Goal: Information Seeking & Learning: Learn about a topic

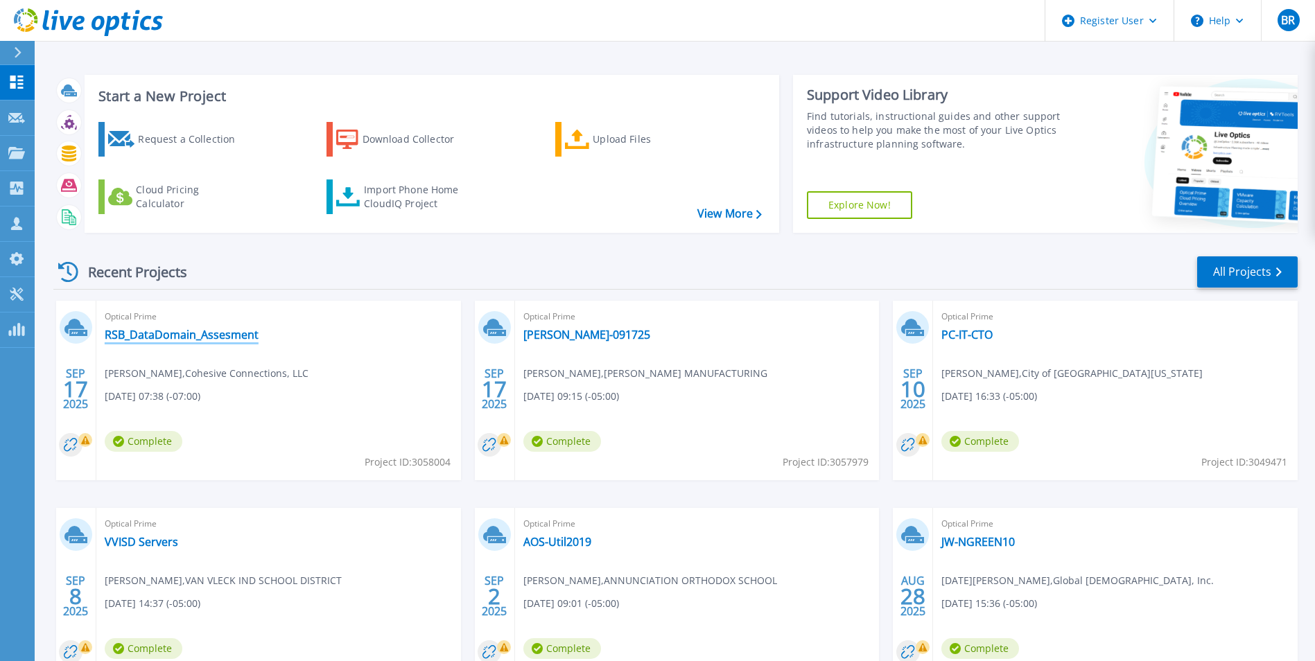
click at [148, 338] on link "RSB_DataDomain_Assesment" at bounding box center [182, 335] width 154 height 14
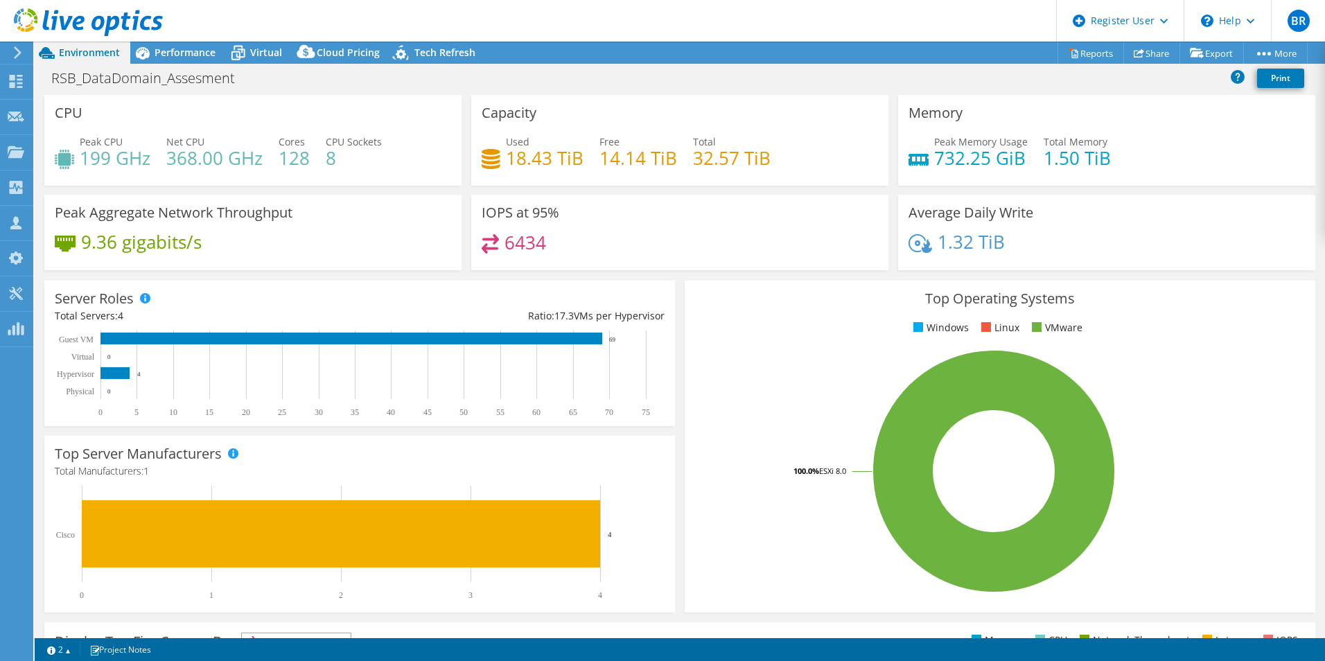
select select "USD"
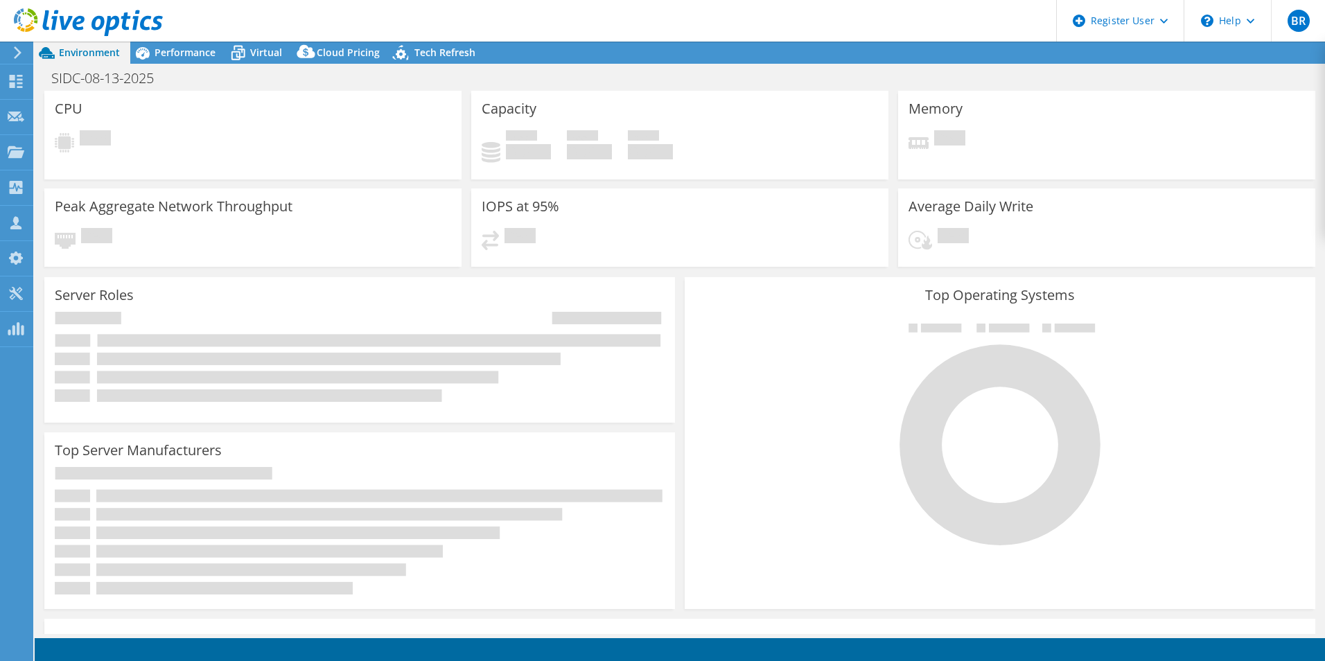
select select "USEast"
select select "USD"
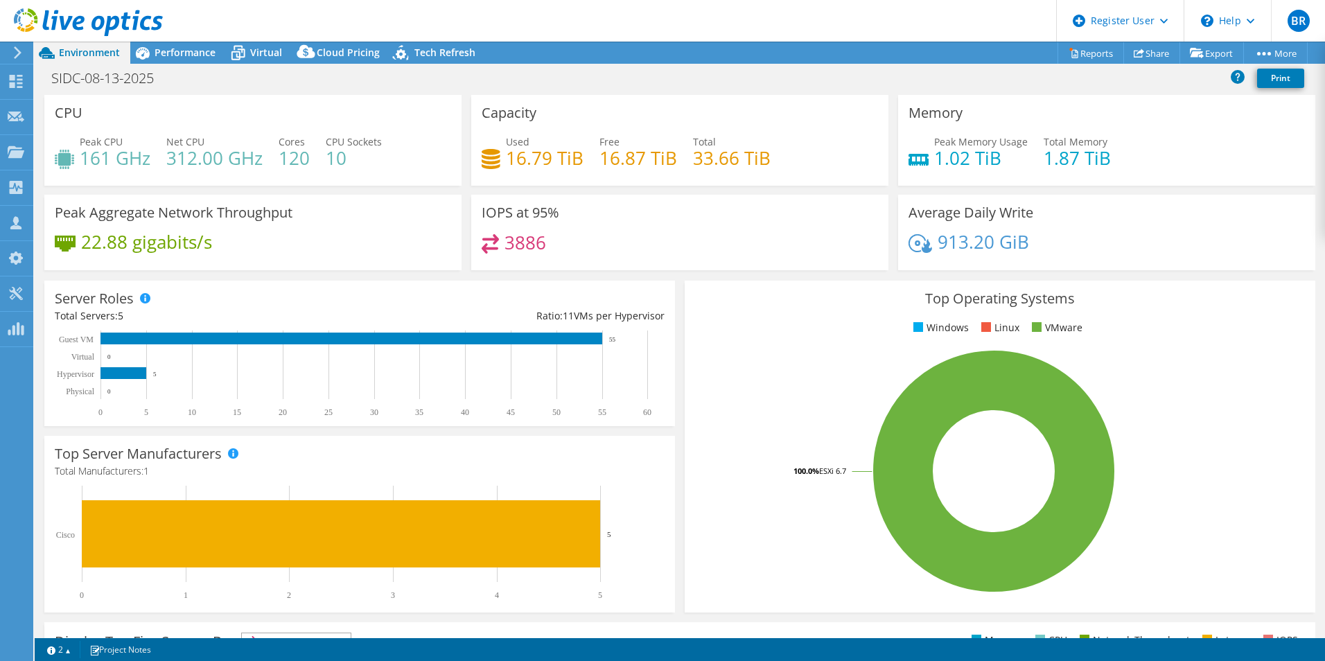
click at [182, 40] on header "BR Dell User [PERSON_NAME] [PERSON_NAME][EMAIL_ADDRESS][PERSON_NAME][DOMAIN_NAM…" at bounding box center [662, 21] width 1325 height 42
click at [182, 45] on div "Performance" at bounding box center [178, 53] width 96 height 22
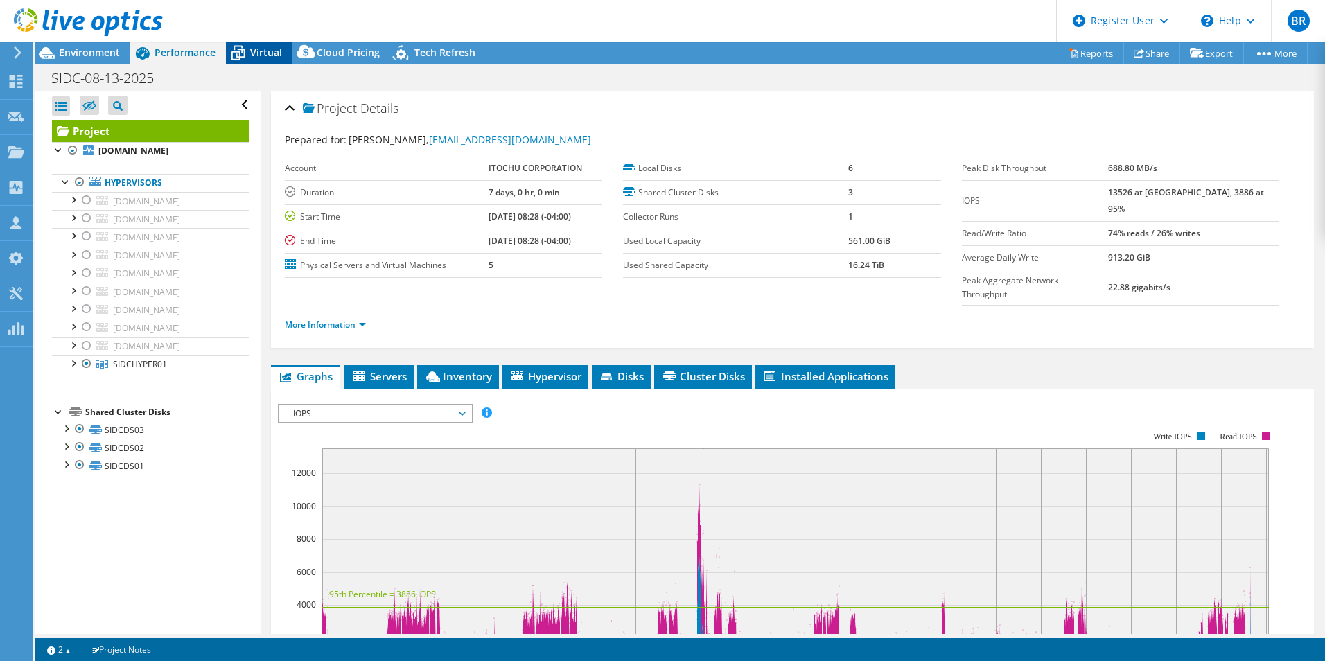
click at [276, 52] on span "Virtual" at bounding box center [266, 52] width 32 height 13
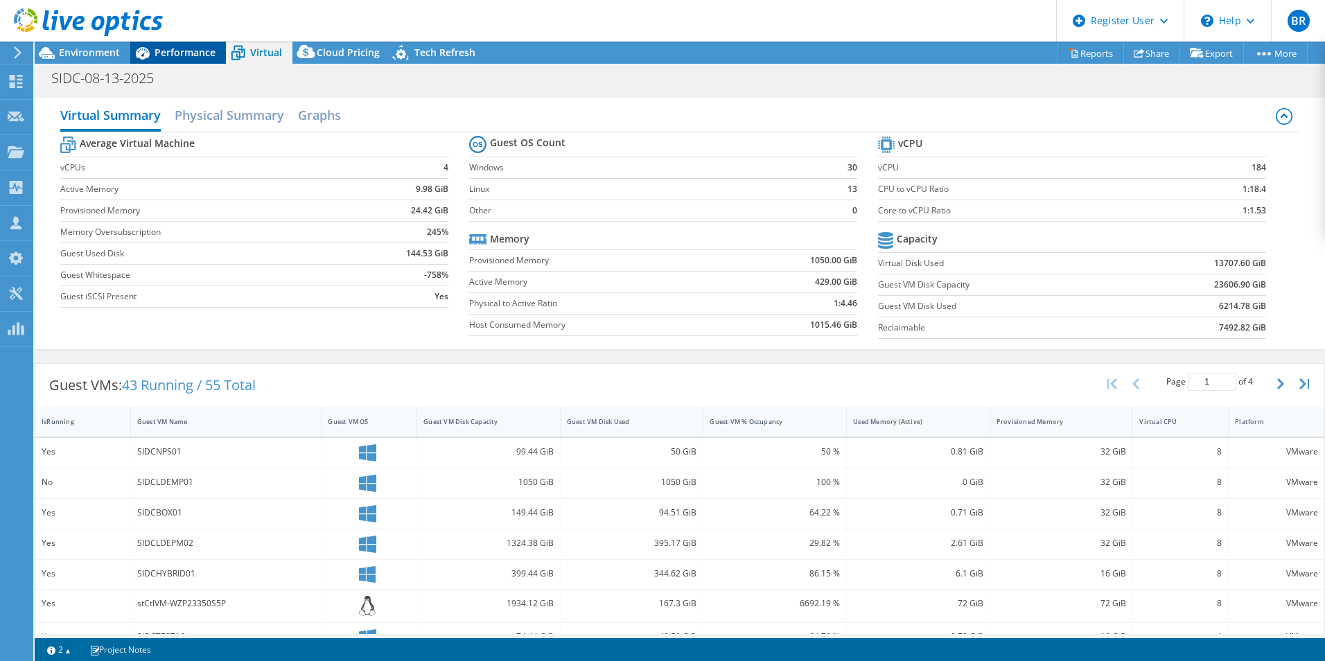
click at [152, 56] on icon at bounding box center [142, 53] width 24 height 24
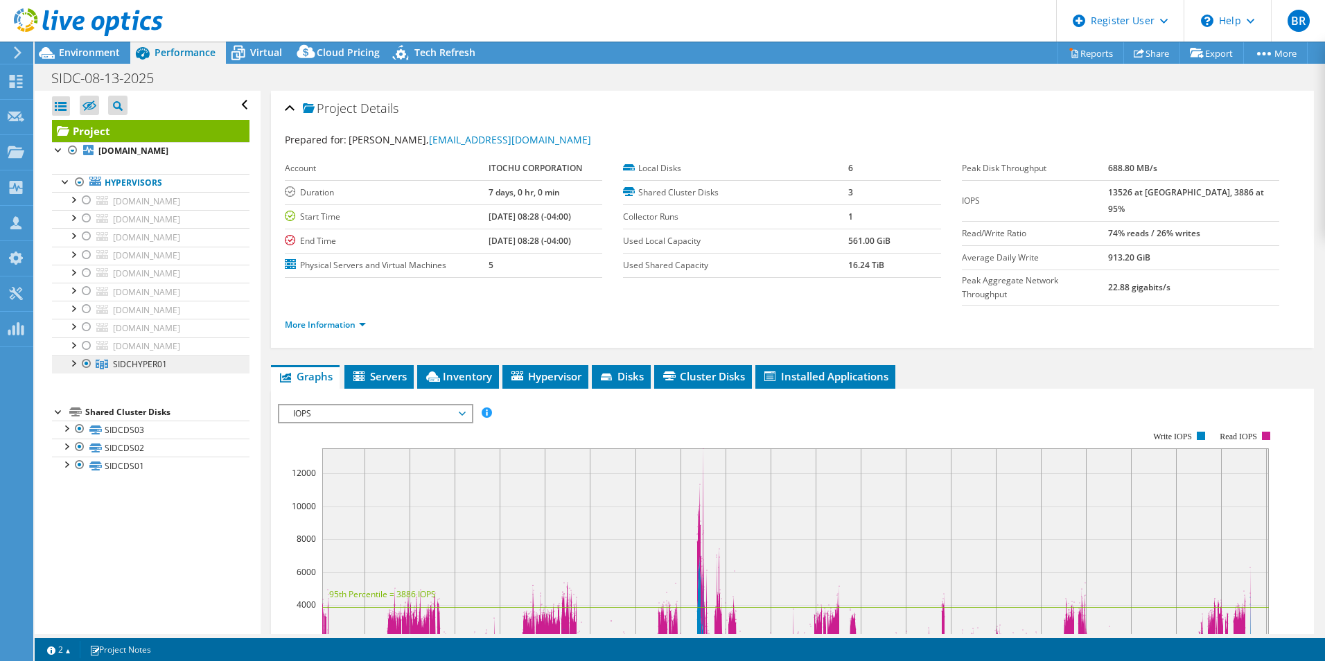
click at [166, 357] on link "SIDCHYPER01" at bounding box center [151, 365] width 198 height 18
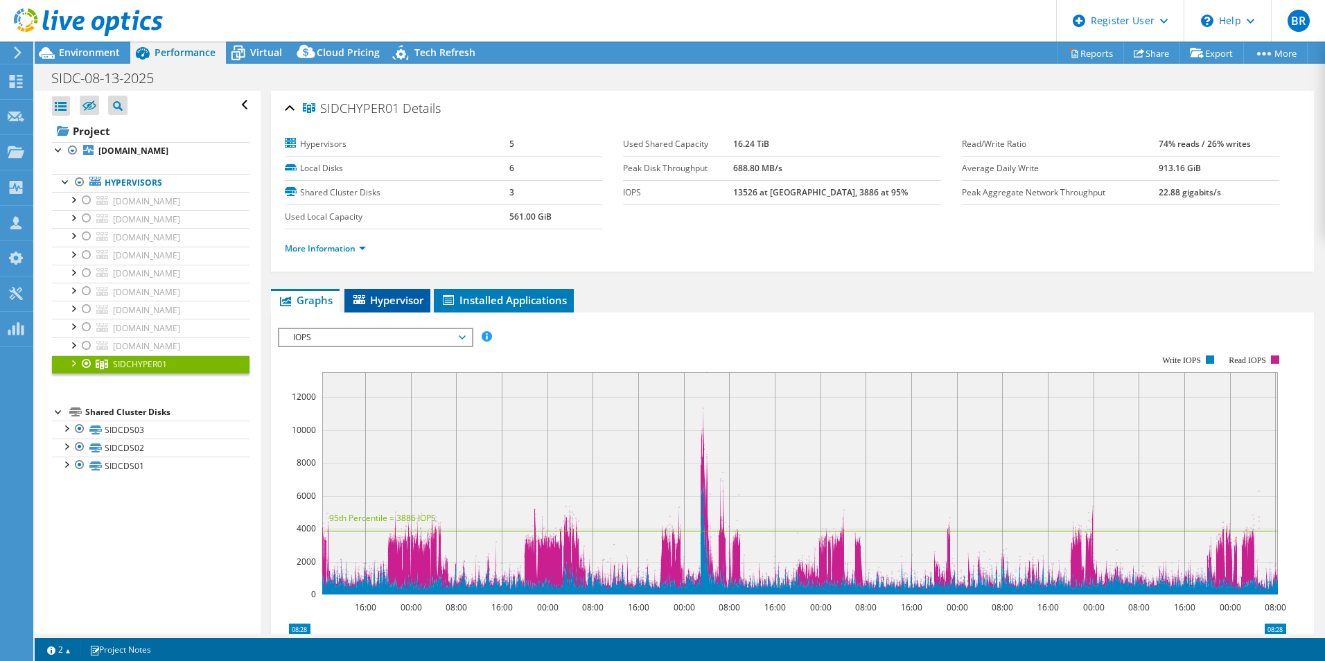
click at [394, 300] on span "Hypervisor" at bounding box center [387, 300] width 72 height 14
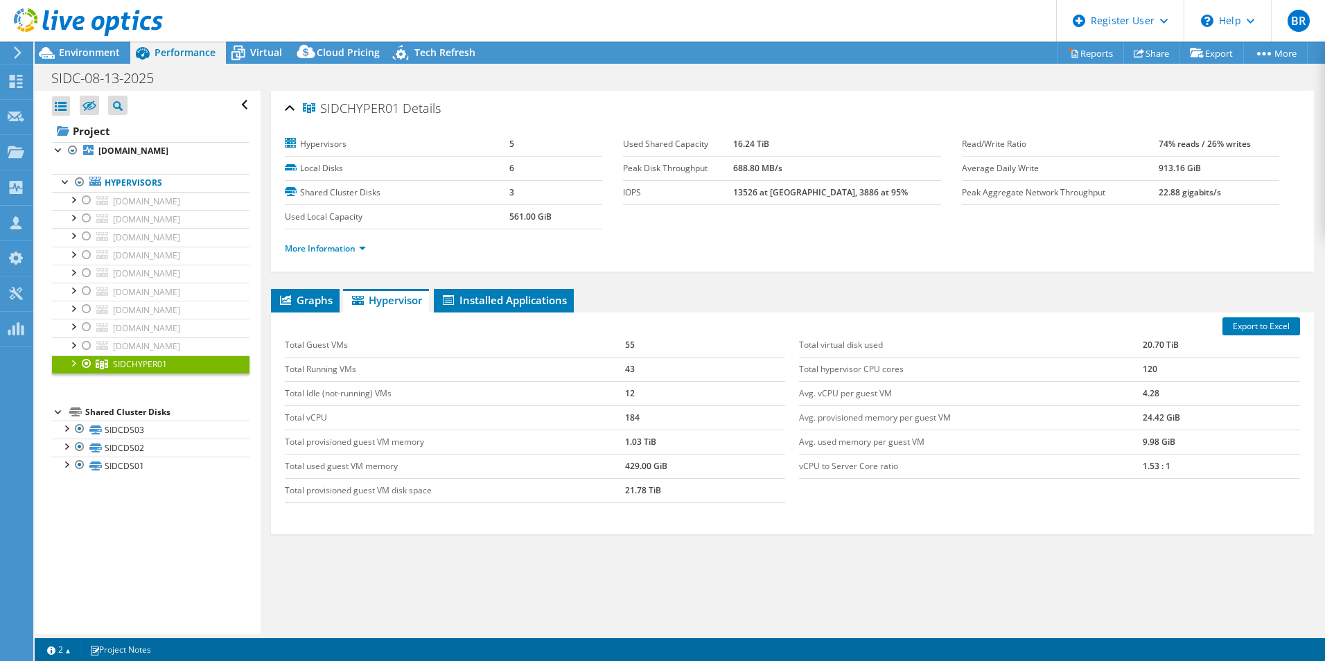
click at [480, 280] on div "SIDCHYPER01 Details Hypervisors 5 Local Disks 6 Shared Cluster Disks 3 Used Loc…" at bounding box center [793, 375] width 1064 height 569
click at [480, 299] on span "Installed Applications" at bounding box center [504, 300] width 126 height 14
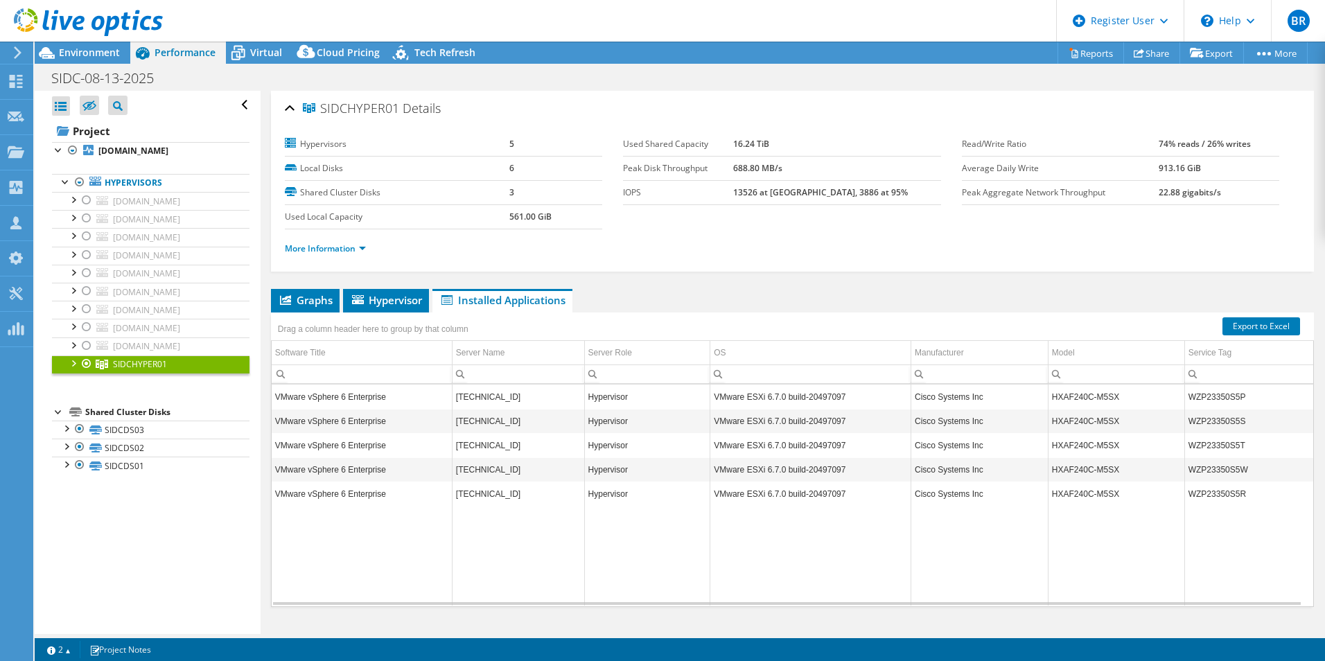
click at [224, 58] on div "Performance" at bounding box center [178, 53] width 96 height 22
click at [232, 55] on icon at bounding box center [238, 54] width 14 height 11
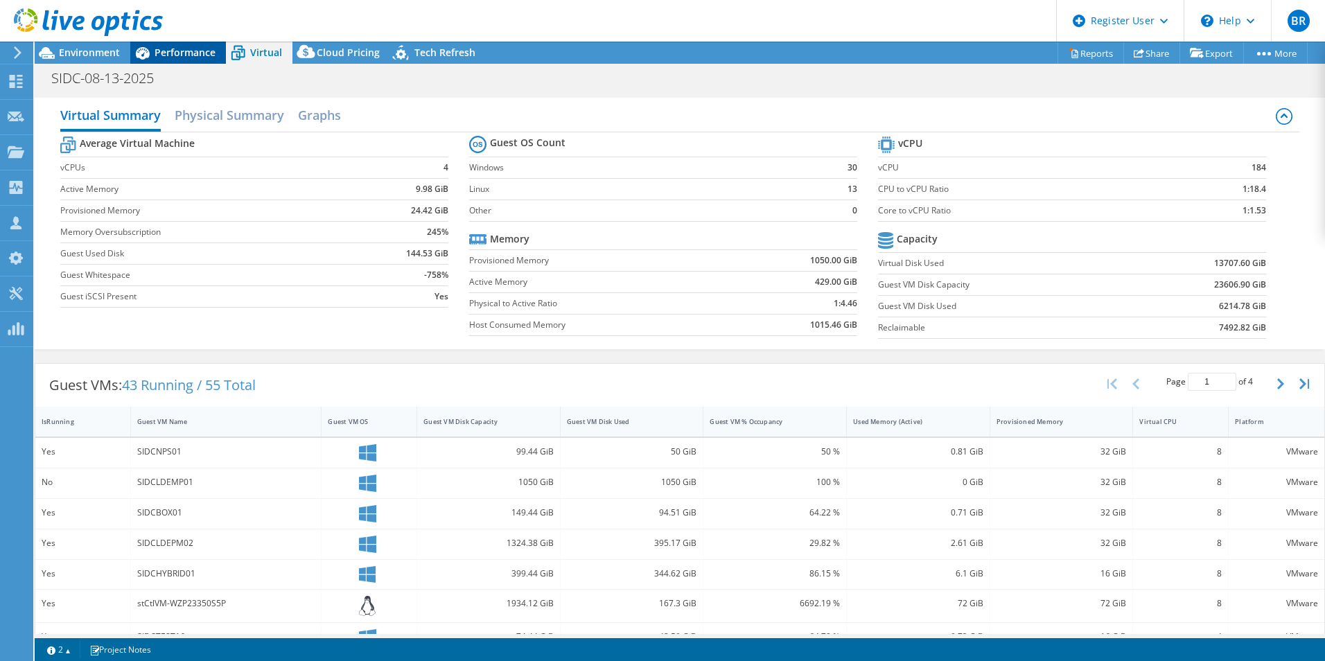
click at [204, 57] on span "Performance" at bounding box center [185, 52] width 61 height 13
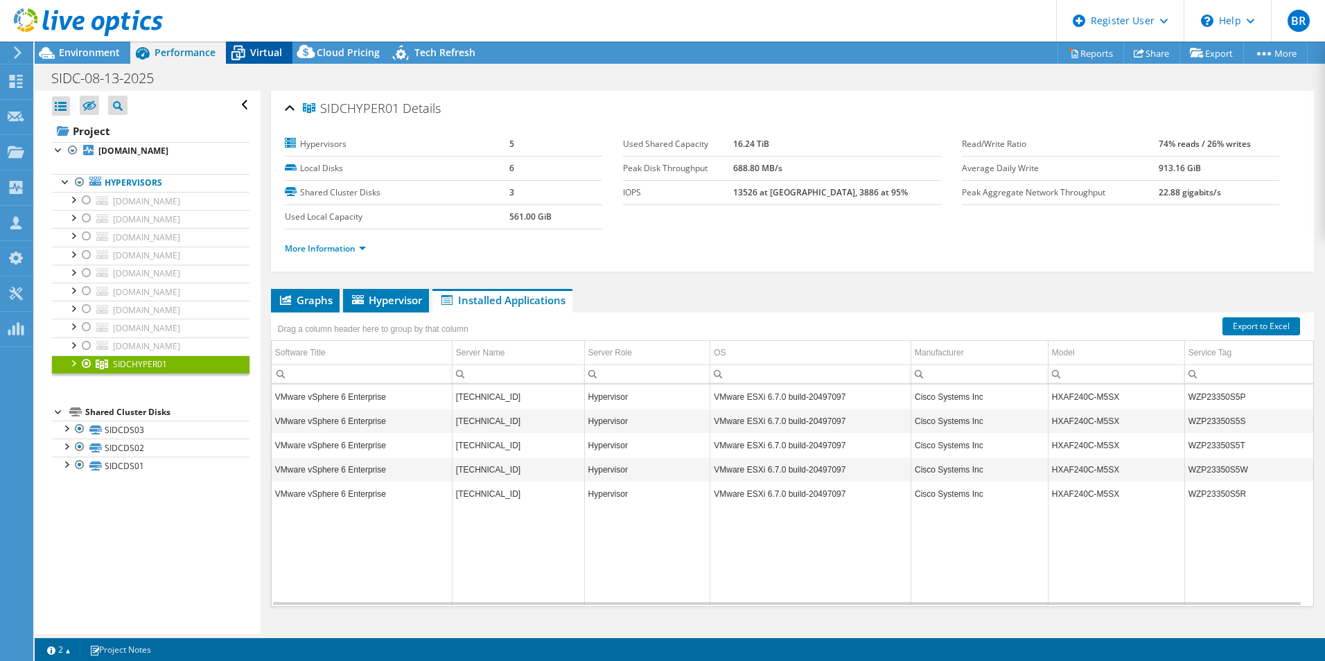
click at [280, 47] on span "Virtual" at bounding box center [266, 52] width 32 height 13
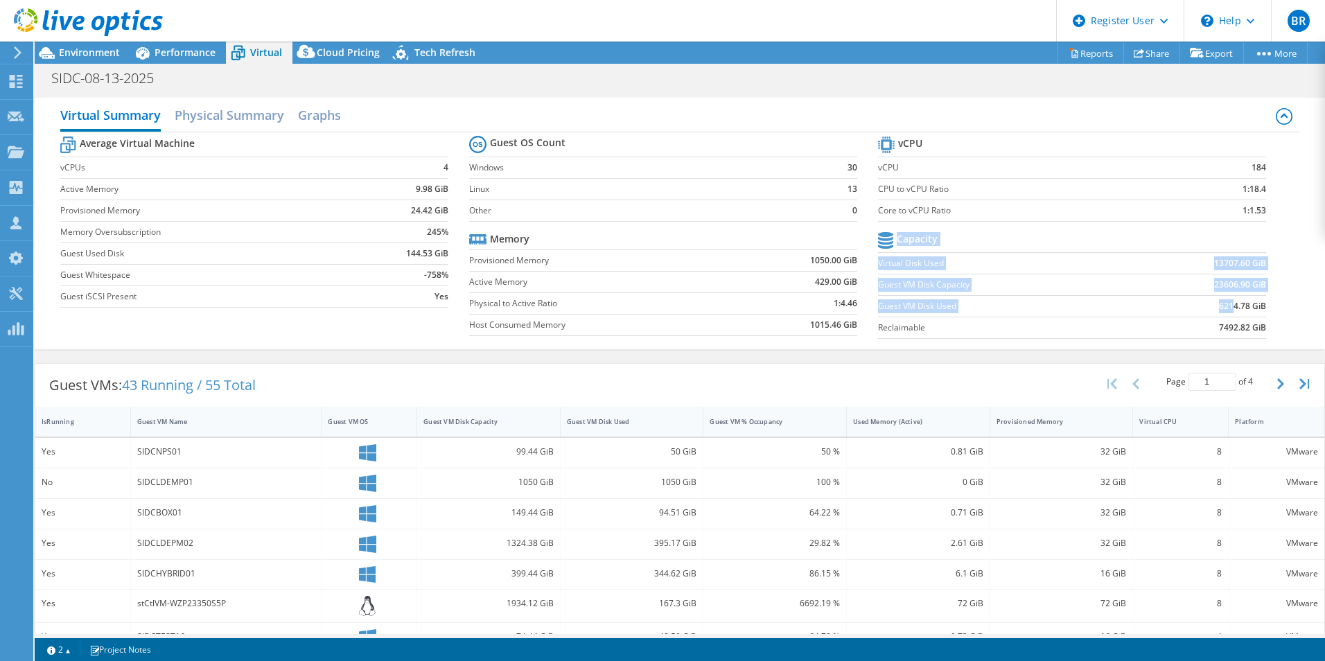
drag, startPoint x: 1259, startPoint y: 304, endPoint x: 1223, endPoint y: 305, distance: 36.8
click at [1223, 306] on section "vCPU vCPU 184 CPU to vCPU Ratio 1:18.4 Core to vCPU Ratio 1:1.53 Capacity Virtu…" at bounding box center [1082, 239] width 409 height 213
click at [1223, 305] on b "6214.78 GiB" at bounding box center [1242, 306] width 47 height 14
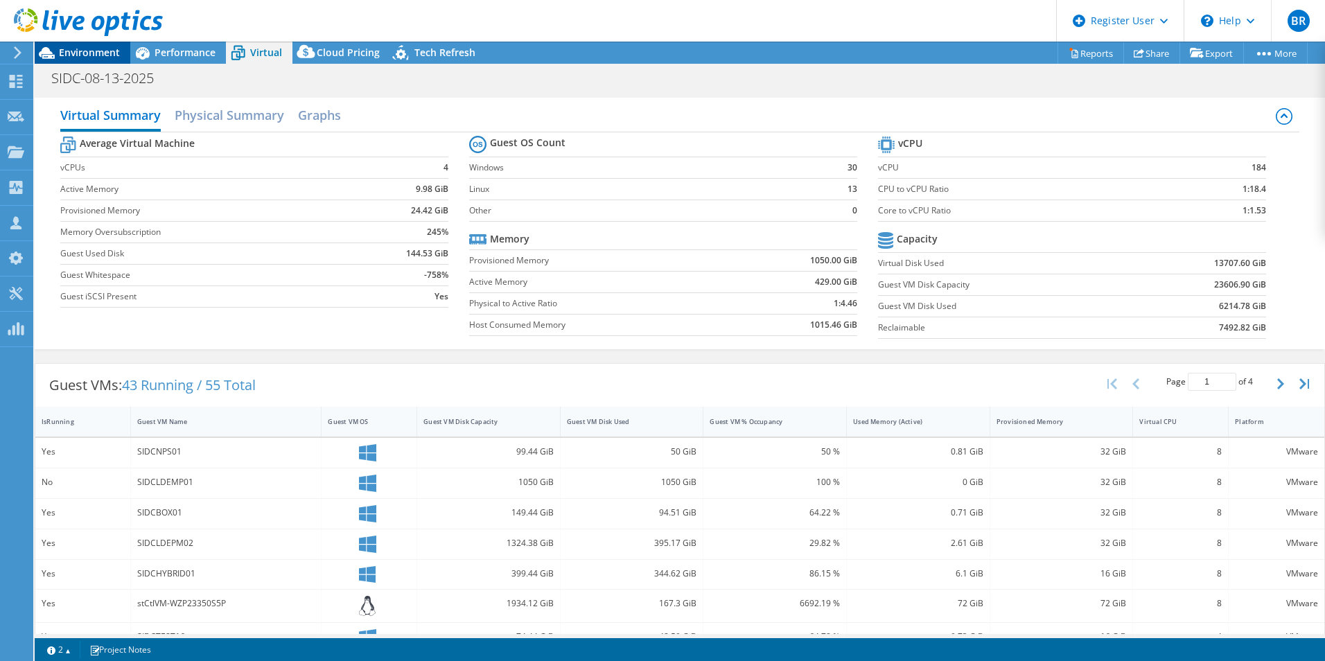
click at [106, 56] on span "Environment" at bounding box center [89, 52] width 61 height 13
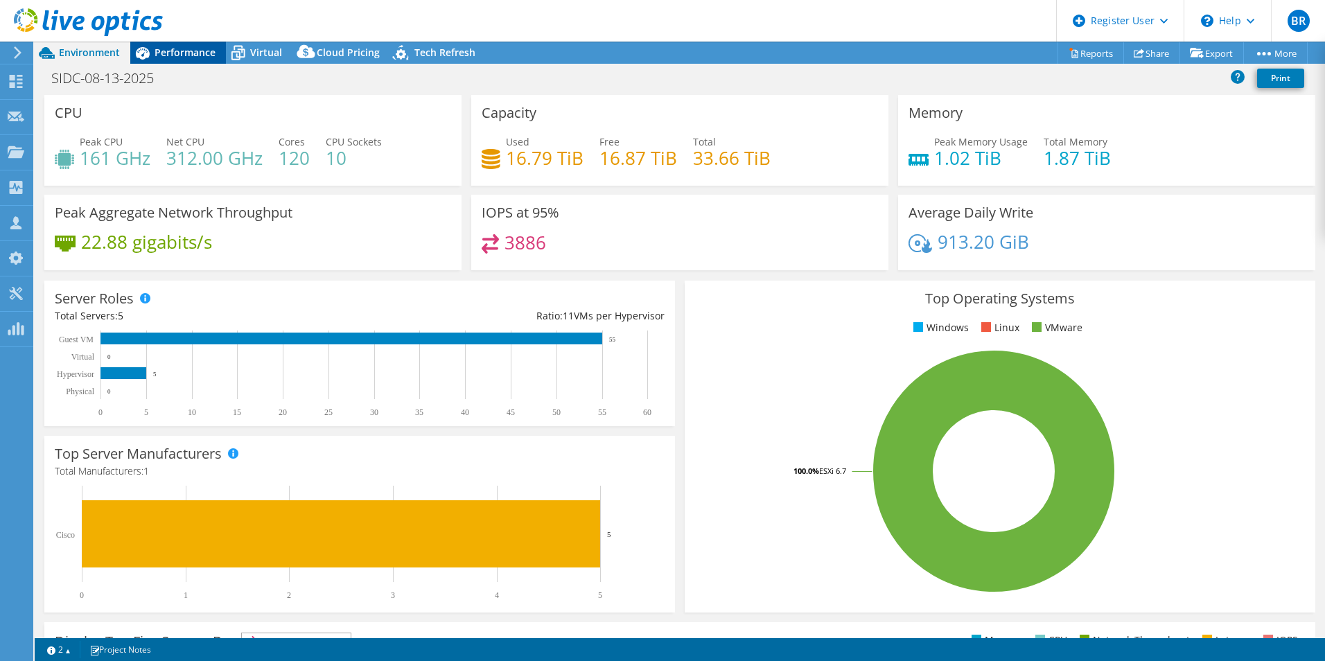
click at [204, 54] on span "Performance" at bounding box center [185, 52] width 61 height 13
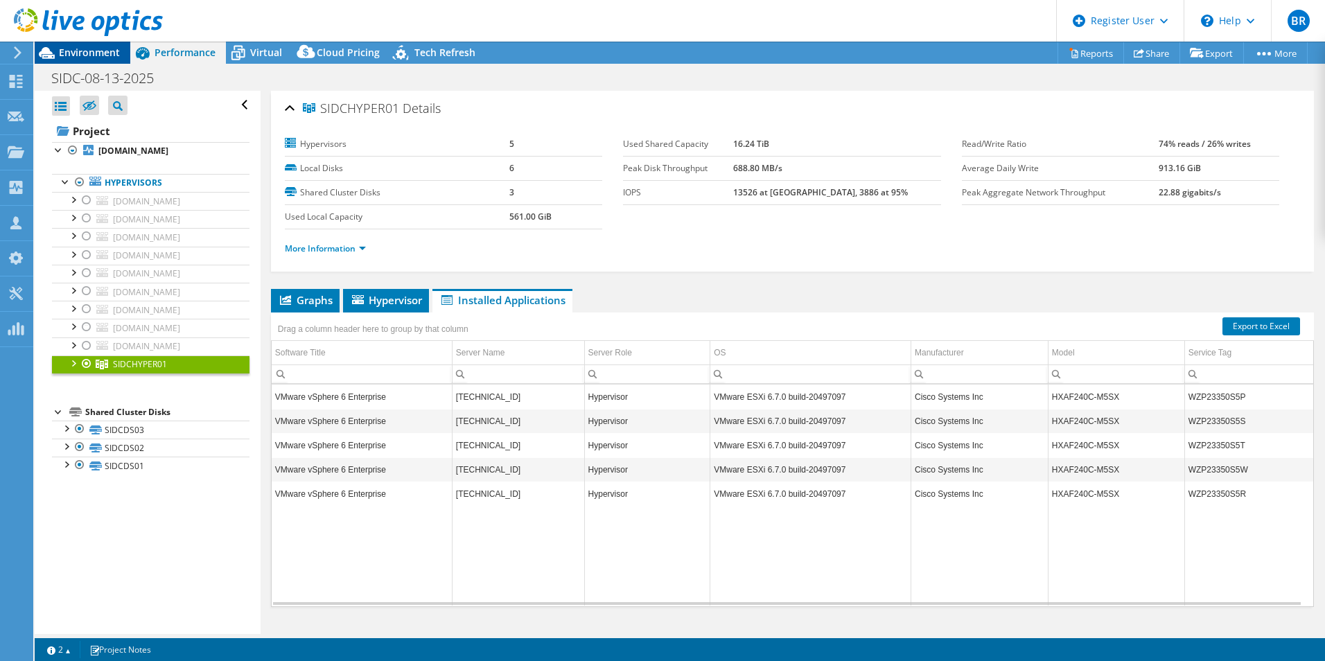
click at [89, 53] on span "Environment" at bounding box center [89, 52] width 61 height 13
